Goal: Information Seeking & Learning: Check status

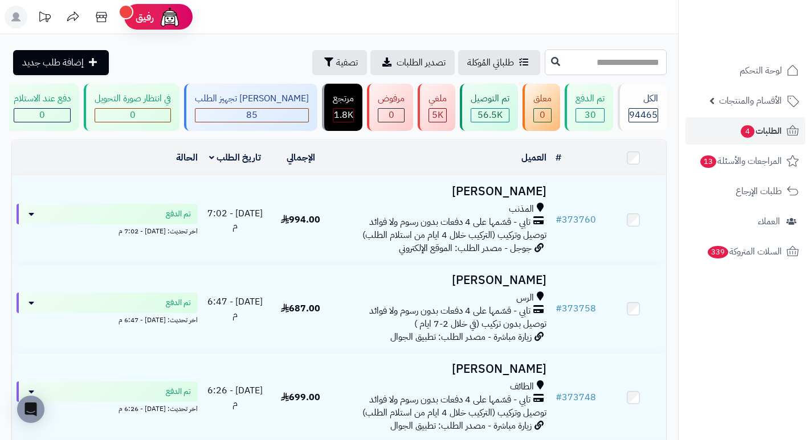
click at [619, 63] on input "text" at bounding box center [606, 63] width 122 height 26
click at [639, 64] on input "text" at bounding box center [606, 63] width 122 height 26
type input "*"
click at [336, 62] on span "تصفية" at bounding box center [347, 62] width 22 height 14
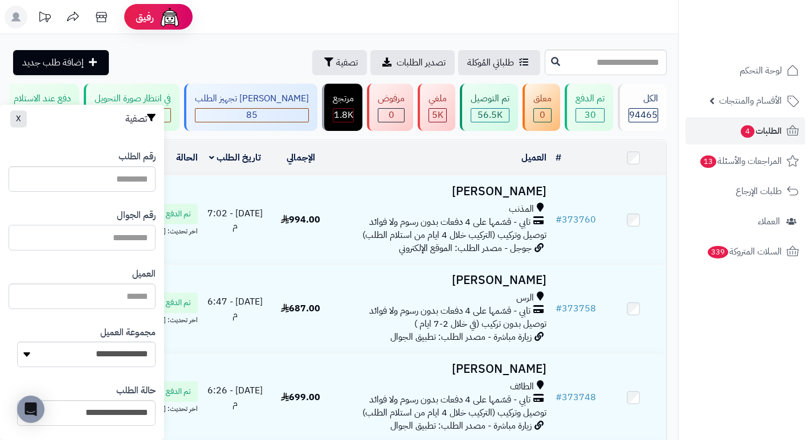
click at [122, 240] on input "text" at bounding box center [82, 238] width 147 height 26
click at [95, 238] on input "text" at bounding box center [82, 238] width 147 height 26
paste input "**********"
type input "*********"
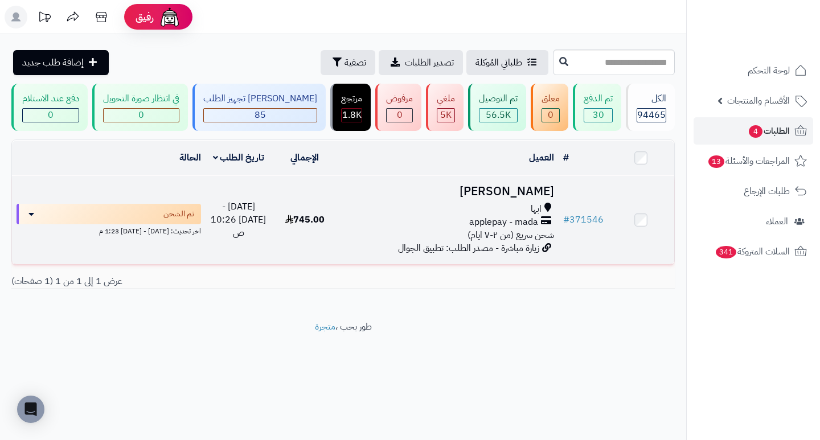
click at [534, 198] on h3 "نجود عبدالله" at bounding box center [447, 191] width 211 height 13
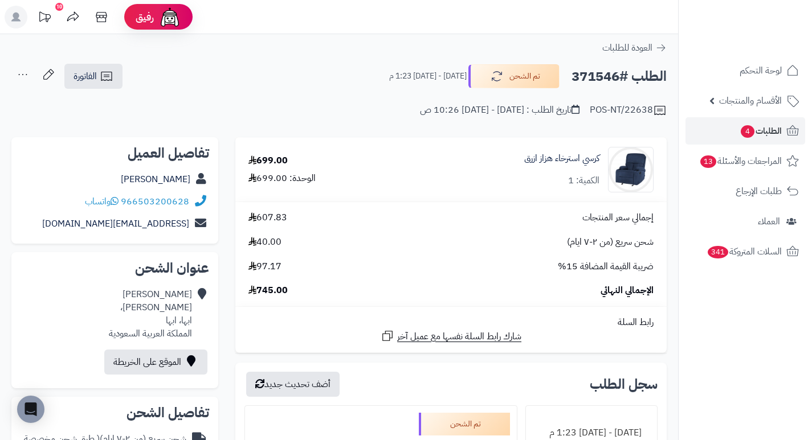
drag, startPoint x: 618, startPoint y: 74, endPoint x: 569, endPoint y: 82, distance: 49.6
click at [569, 82] on div "الطلب #371546 تم الشحن الإثنين - ٢٥ أغسطس ٢٠٢٥ - 1:23 م" at bounding box center [523, 76] width 288 height 24
copy h2 "371546"
click at [438, 268] on div "ضريبة القيمة المضافة 15% 97.17" at bounding box center [451, 266] width 422 height 13
click at [519, 258] on div "إجمالي سعر المنتجات 607.83 شحن سريع (من ٢-٧ ايام) 40.00 ضريبة القيمة المضافة 15…" at bounding box center [451, 254] width 422 height 86
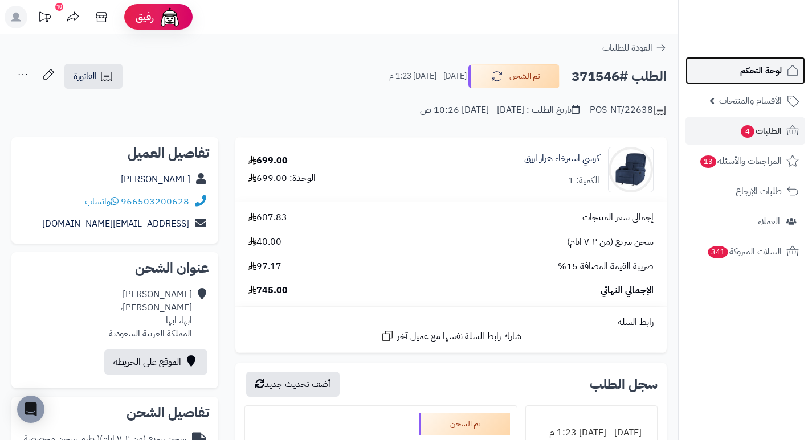
click at [746, 71] on span "لوحة التحكم" at bounding box center [761, 71] width 42 height 16
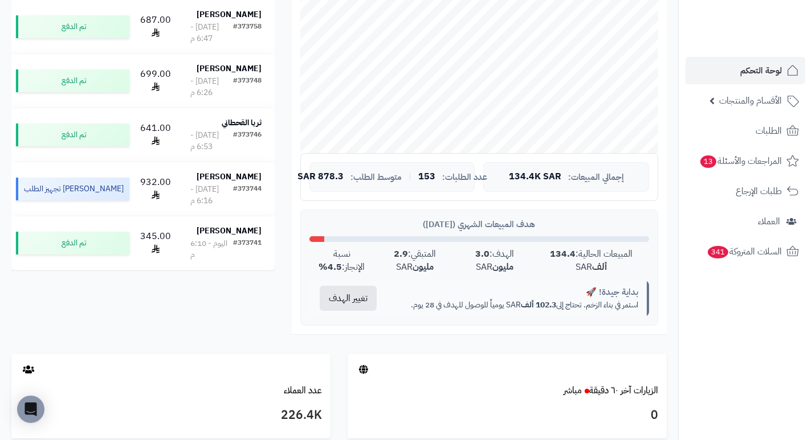
scroll to position [57, 0]
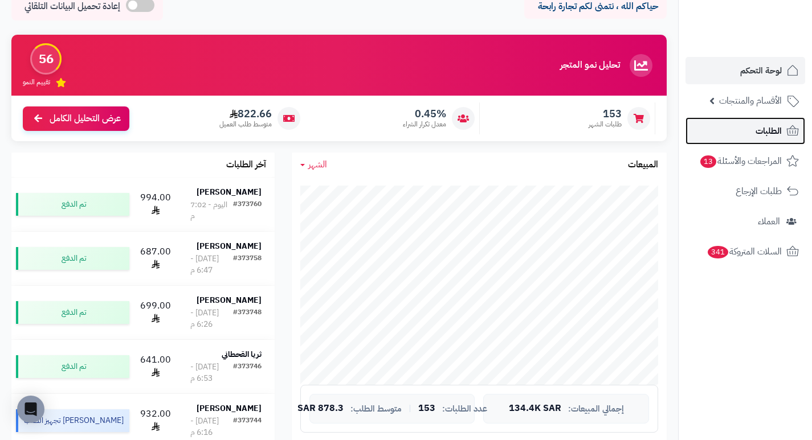
click at [726, 130] on link "الطلبات" at bounding box center [745, 130] width 120 height 27
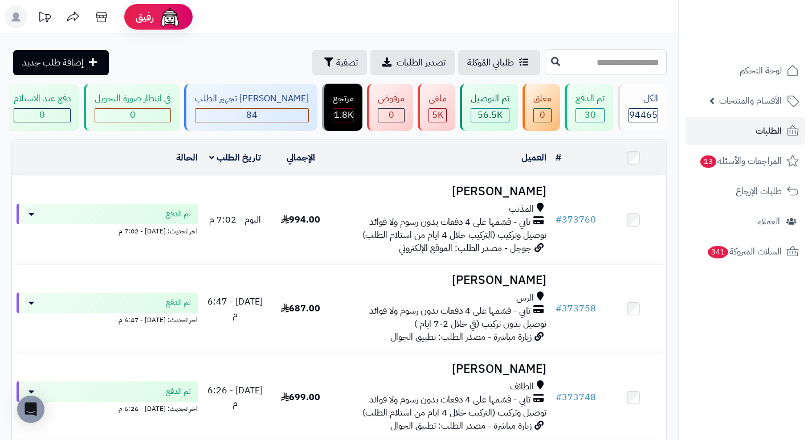
click at [638, 61] on input "text" at bounding box center [606, 63] width 122 height 26
type input "******"
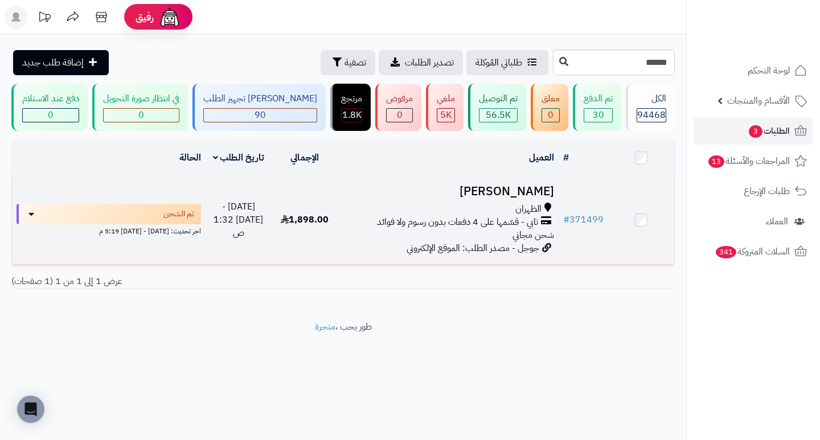
click at [523, 195] on h3 "[PERSON_NAME]" at bounding box center [447, 191] width 211 height 13
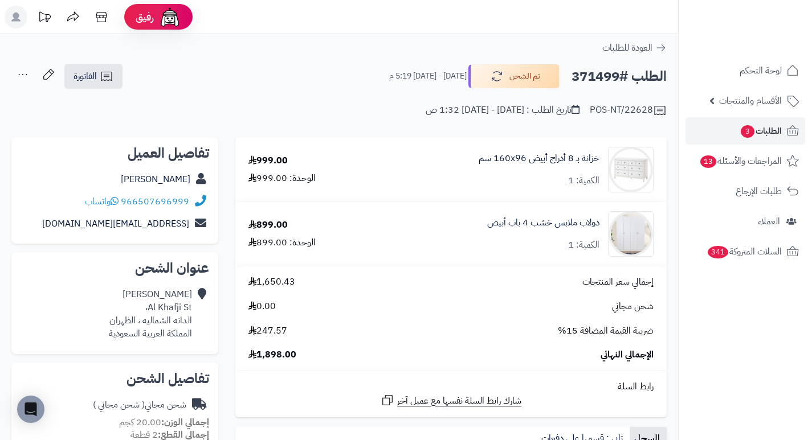
click at [589, 72] on h2 "الطلب #371499" at bounding box center [618, 76] width 95 height 23
copy h2 "371499"
click at [442, 193] on div "دولاب ملابس خشب 4 باب أبيض الكمية: 1" at bounding box center [519, 170] width 285 height 46
click at [477, 313] on div "إجمالي سعر المنتجات 1,650.43 شحن مجاني 0.00 ضريبة القيمة المضافة 15% 247.57 الإ…" at bounding box center [451, 319] width 422 height 86
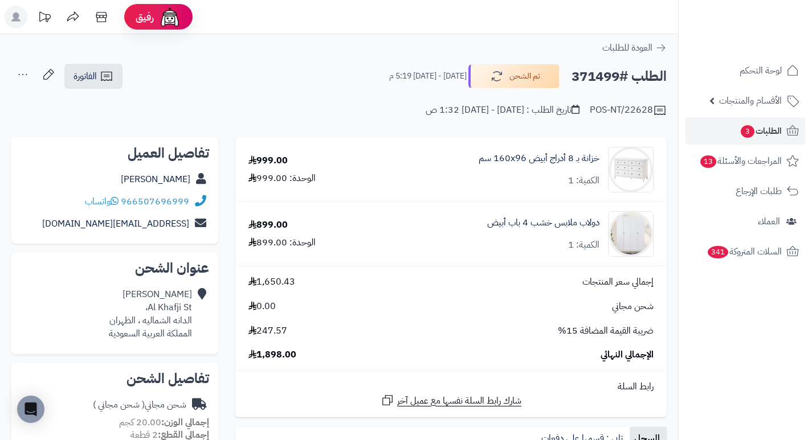
click at [594, 76] on h2 "الطلب #371499" at bounding box center [618, 76] width 95 height 23
copy h2 "371499"
click at [444, 205] on td "دولاب ملابس خشب 4 باب أبيض الكمية: 1" at bounding box center [519, 234] width 295 height 64
click at [754, 138] on span "الطلبات 3" at bounding box center [761, 131] width 42 height 16
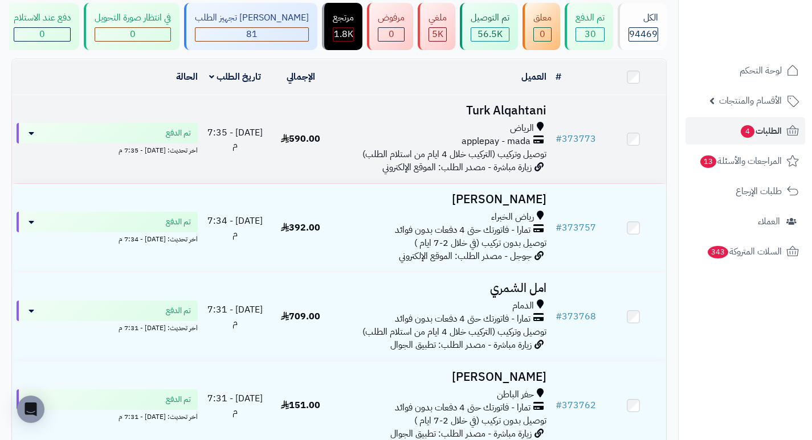
scroll to position [114, 0]
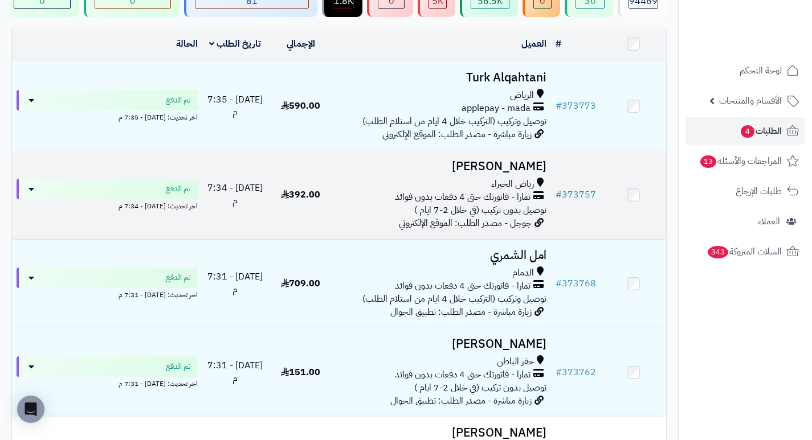
click at [533, 173] on h3 "[PERSON_NAME]" at bounding box center [442, 166] width 209 height 13
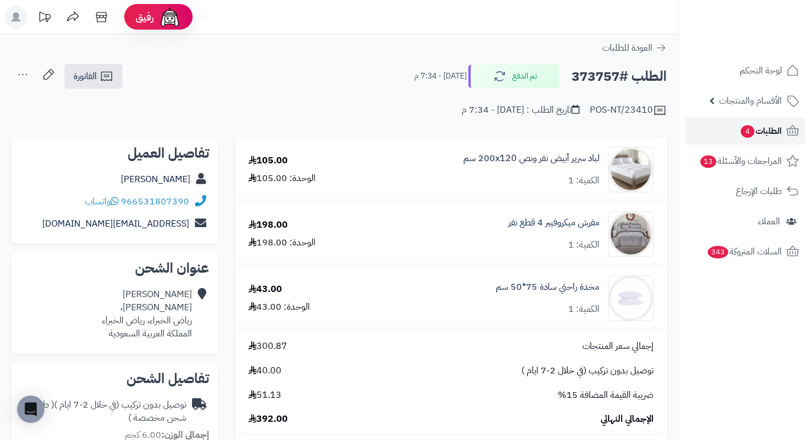
click at [729, 133] on link "الطلبات 4" at bounding box center [745, 130] width 120 height 27
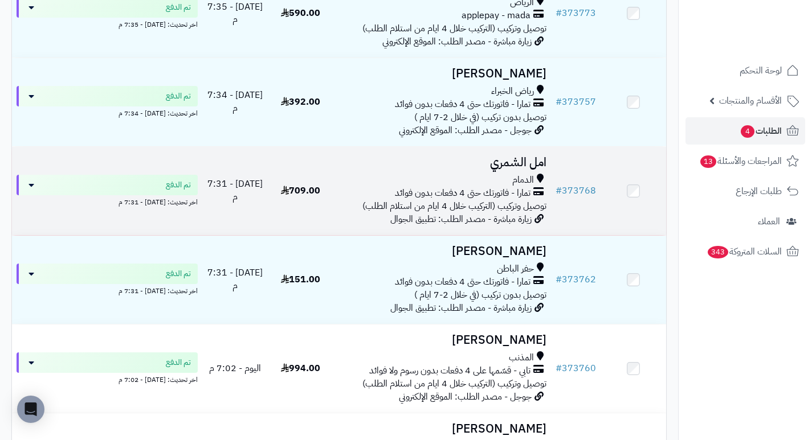
scroll to position [228, 0]
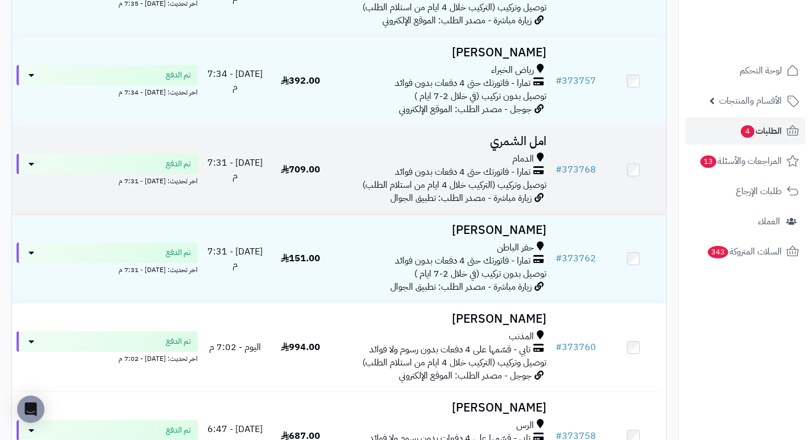
click at [513, 146] on h3 "امل الشمري" at bounding box center [442, 141] width 209 height 13
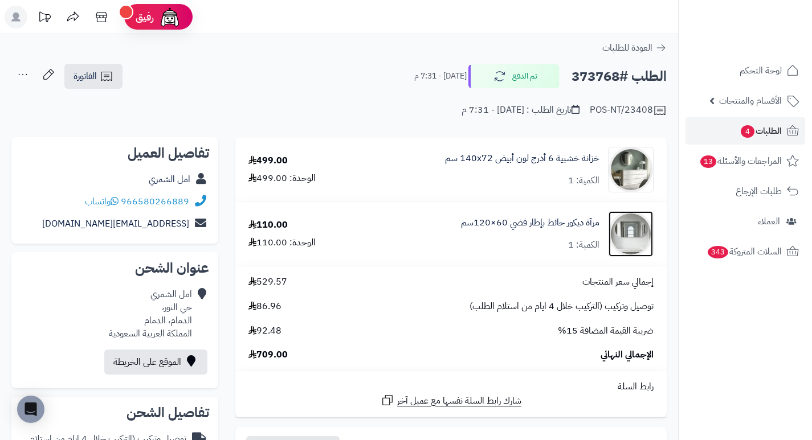
click at [627, 239] on img at bounding box center [631, 234] width 44 height 46
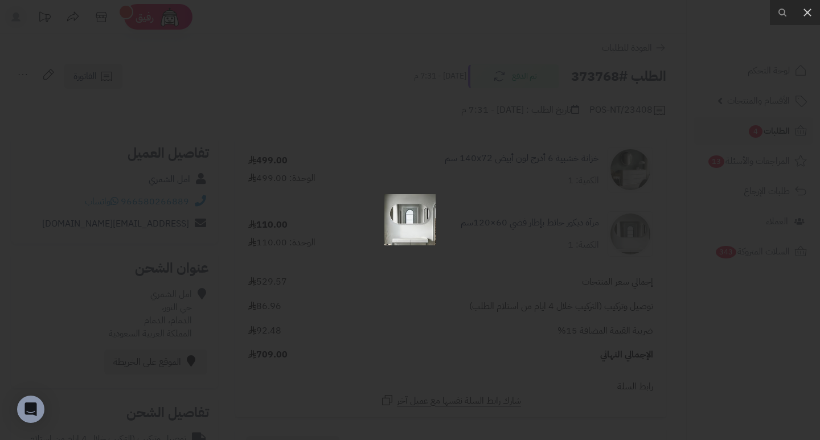
click at [571, 242] on div at bounding box center [410, 220] width 820 height 440
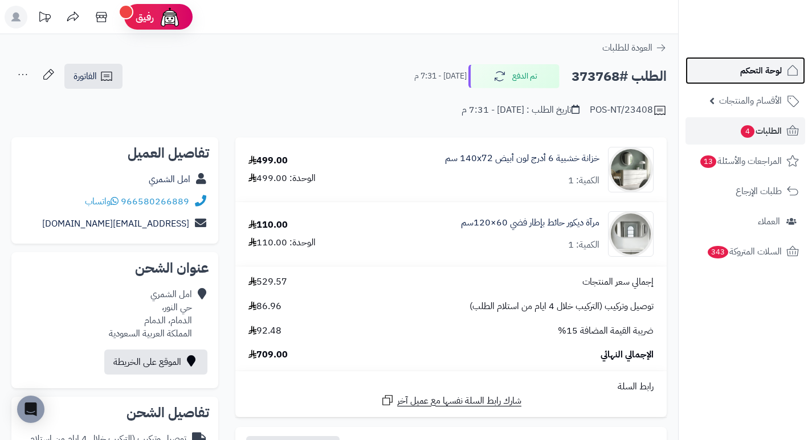
click at [755, 71] on span "لوحة التحكم" at bounding box center [761, 71] width 42 height 16
